Goal: Navigation & Orientation: Find specific page/section

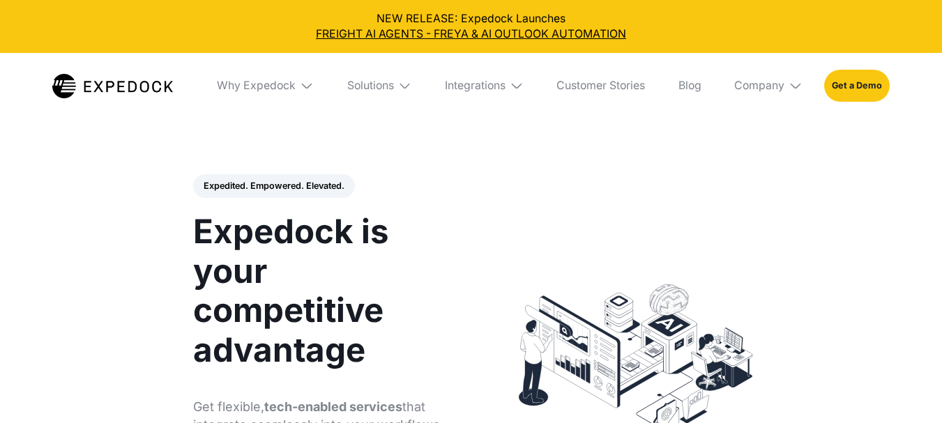
select select
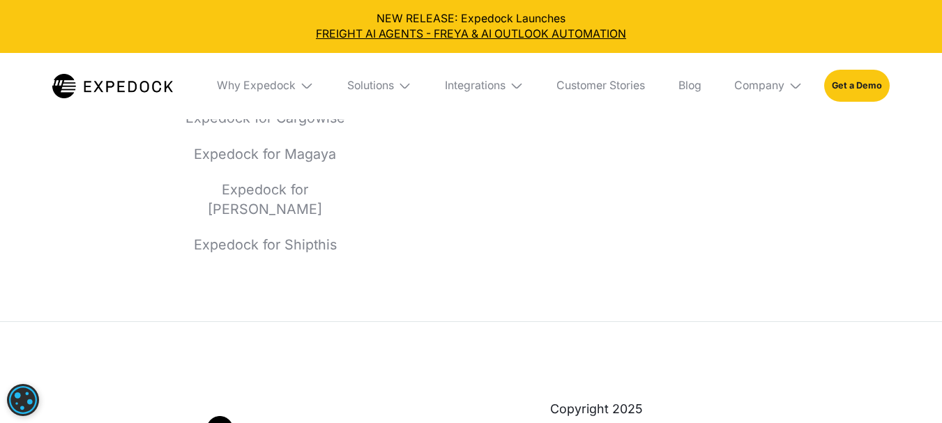
scroll to position [5628, 0]
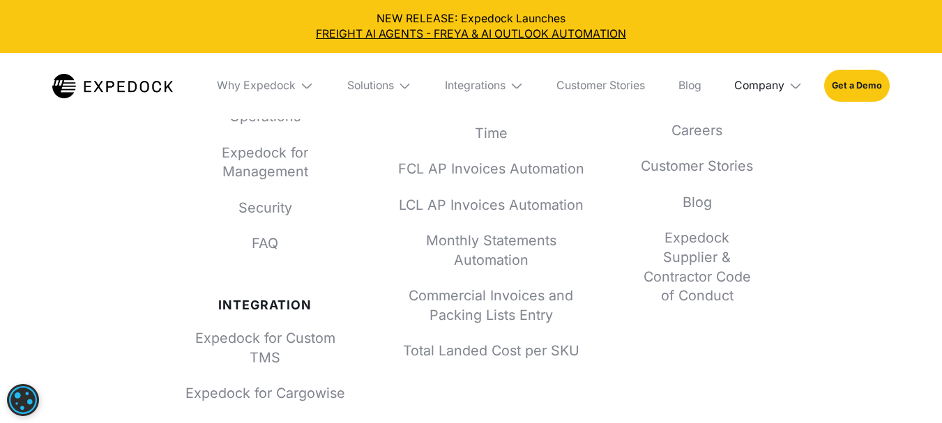
click at [772, 87] on div "Company" at bounding box center [760, 86] width 50 height 14
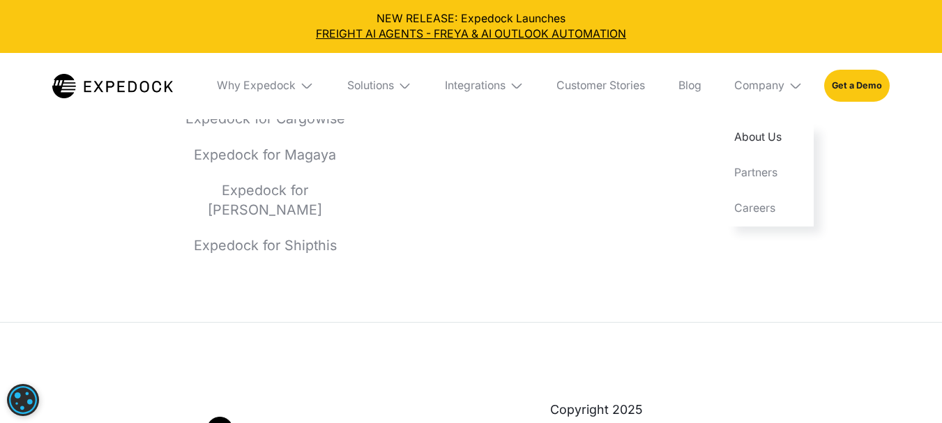
click at [772, 144] on link "About Us" at bounding box center [768, 137] width 90 height 36
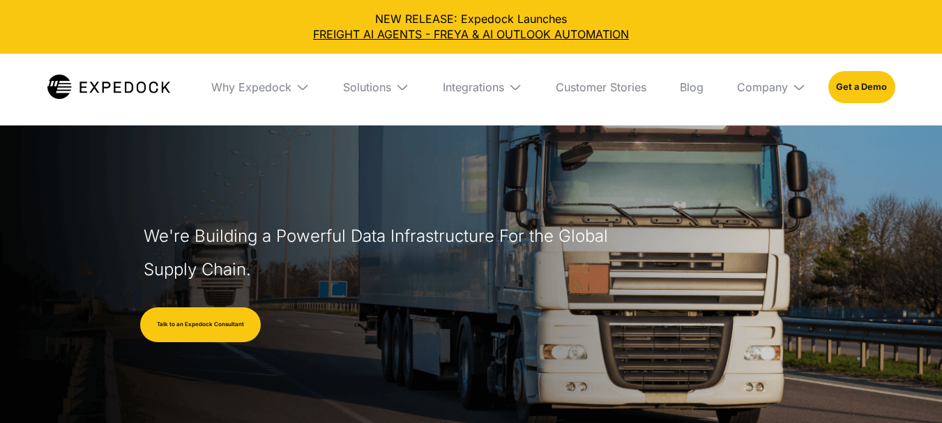
select select
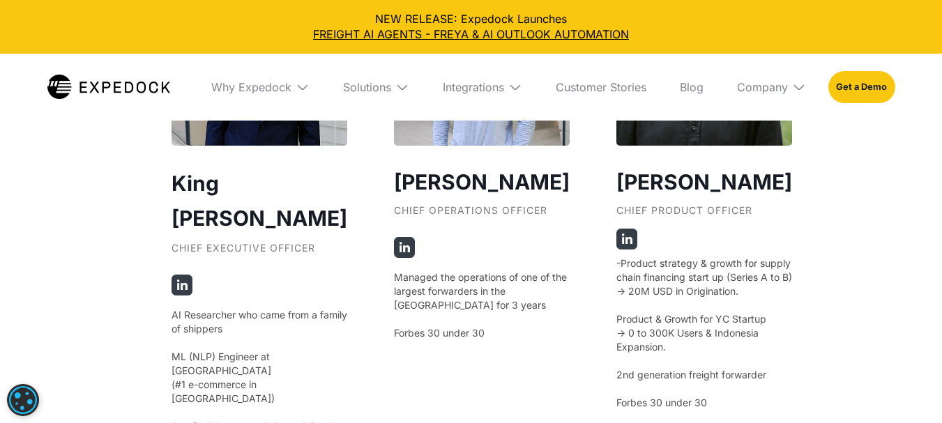
scroll to position [2581, 0]
